Goal: Task Accomplishment & Management: Manage account settings

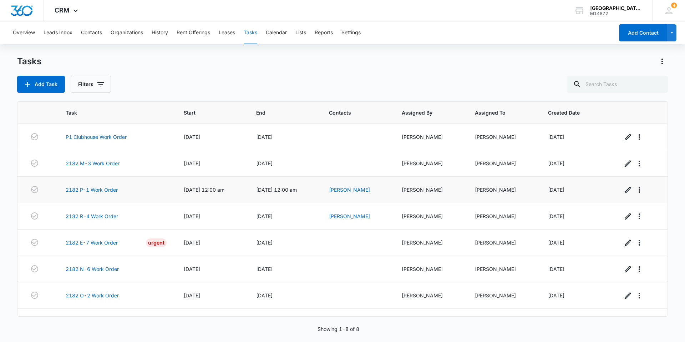
click at [394, 185] on td "Benjamin Ozolnieks" at bounding box center [357, 190] width 73 height 26
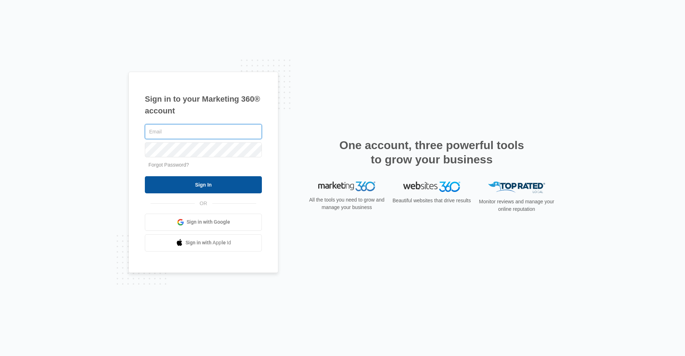
type input "[EMAIL_ADDRESS][DOMAIN_NAME]"
click at [200, 115] on input "Sign In" at bounding box center [203, 184] width 117 height 17
type input "[EMAIL_ADDRESS][DOMAIN_NAME]"
click at [188, 115] on input "Sign In" at bounding box center [203, 184] width 117 height 17
type input "[EMAIL_ADDRESS][DOMAIN_NAME]"
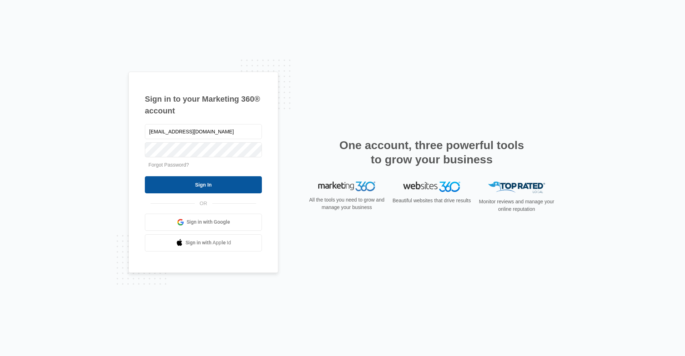
click at [252, 180] on input "Sign In" at bounding box center [203, 184] width 117 height 17
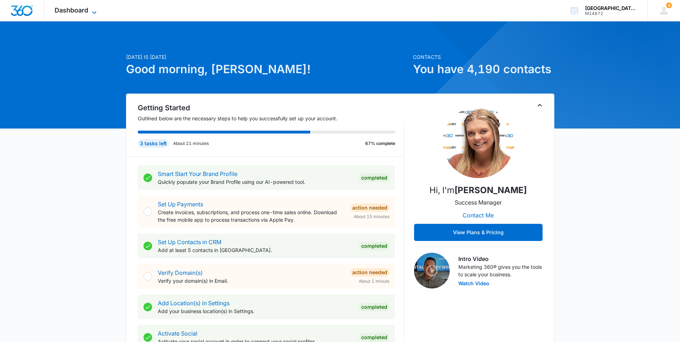
click at [75, 6] on span "Dashboard" at bounding box center [72, 9] width 34 height 7
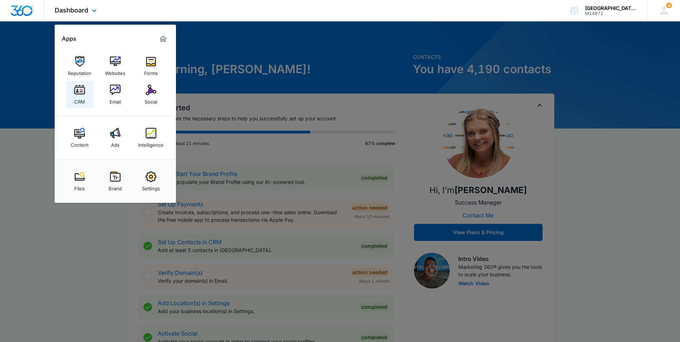
click at [90, 87] on link "CRM" at bounding box center [79, 94] width 27 height 27
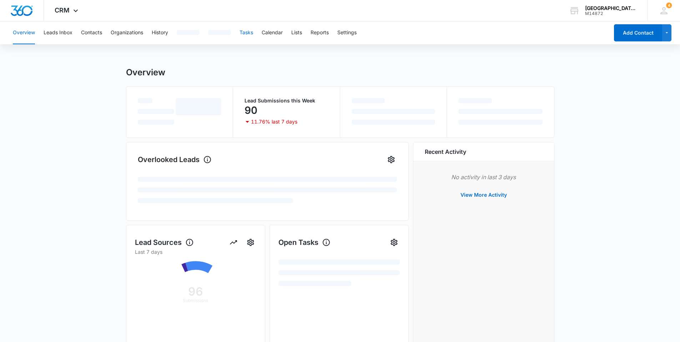
click at [243, 34] on button "Tasks" at bounding box center [247, 32] width 14 height 23
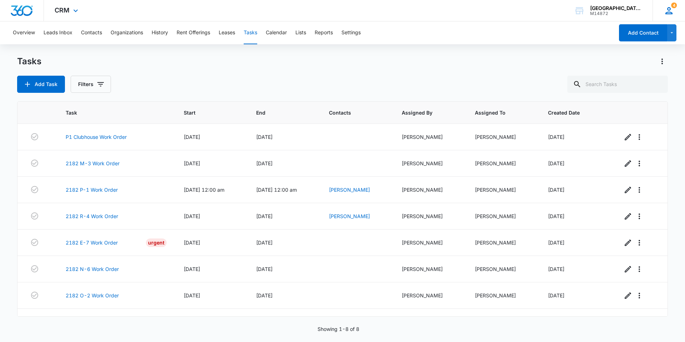
click at [675, 12] on div "4 BM Becca McDermott pbmanager@vintage-corp.com My Profile 4 Notifications Supp…" at bounding box center [669, 10] width 32 height 21
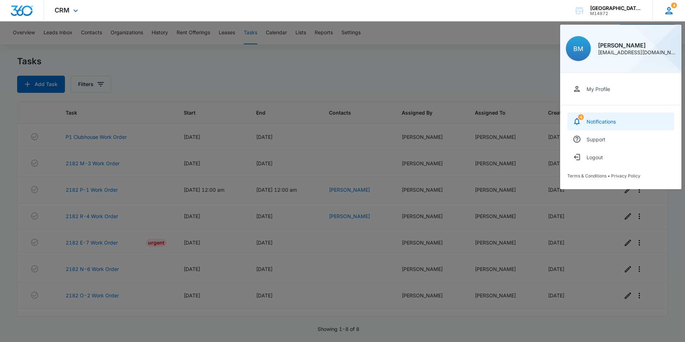
click at [631, 117] on link "4 Notifications" at bounding box center [621, 121] width 107 height 18
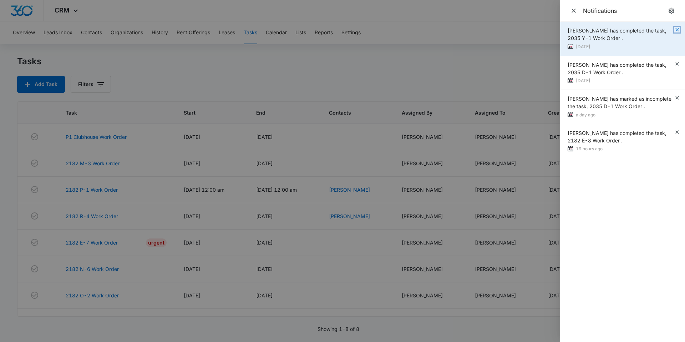
click at [677, 29] on icon "button" at bounding box center [677, 29] width 3 height 3
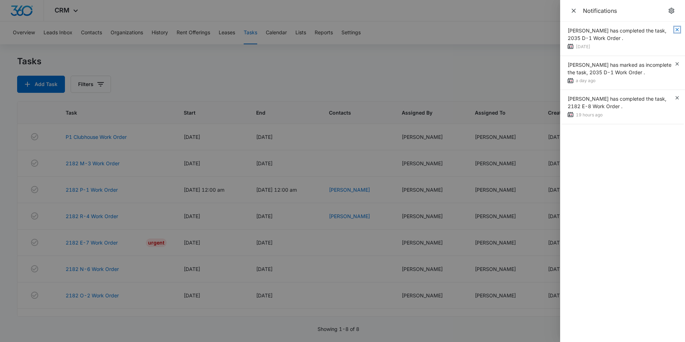
click at [677, 29] on icon "button" at bounding box center [677, 29] width 3 height 3
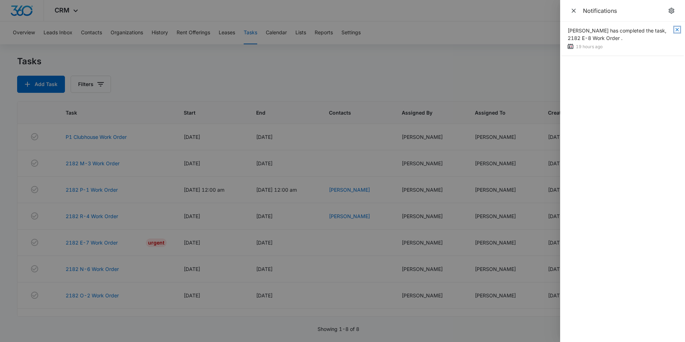
click at [677, 29] on icon "button" at bounding box center [677, 29] width 3 height 3
click at [569, 10] on span "Close" at bounding box center [574, 11] width 10 height 10
